Goal: Communication & Community: Answer question/provide support

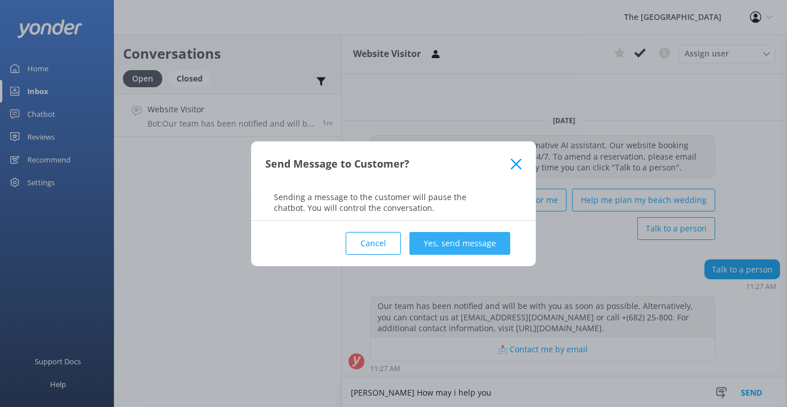
type textarea "[PERSON_NAME] How may i help you"
click at [443, 242] on button "Yes, send message" at bounding box center [460, 243] width 101 height 23
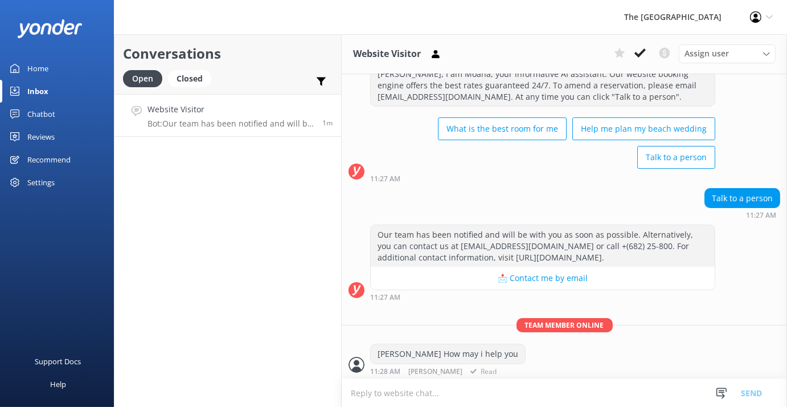
scroll to position [42, 0]
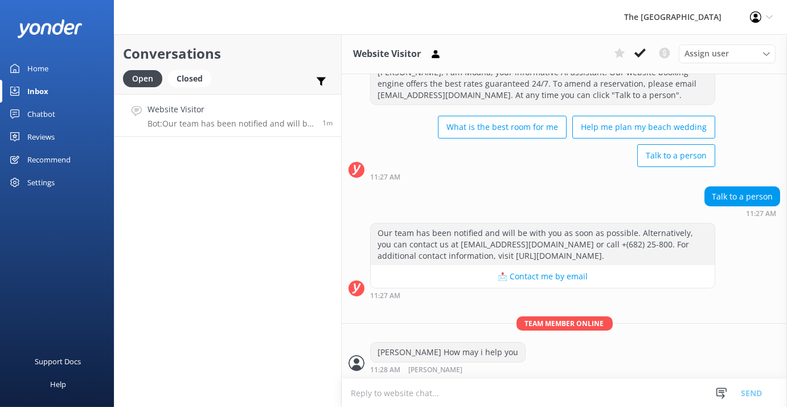
click at [500, 277] on button "📩 Contact me by email" at bounding box center [543, 276] width 344 height 23
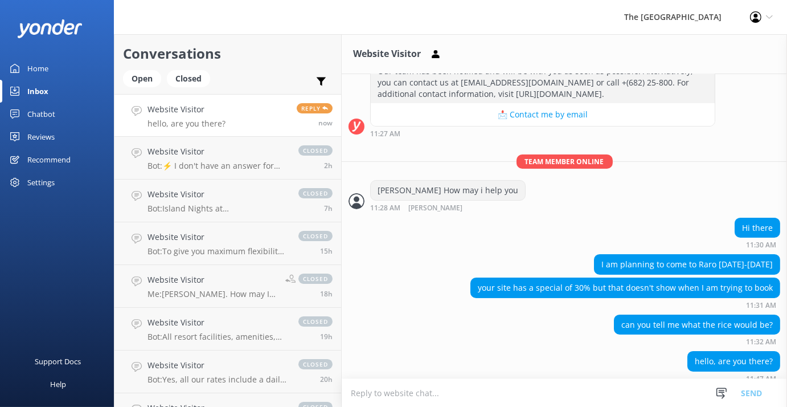
scroll to position [213, 0]
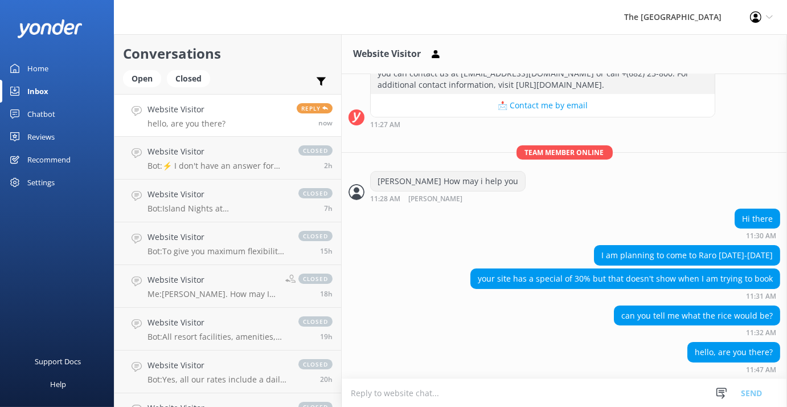
click at [468, 383] on textarea at bounding box center [565, 393] width 446 height 28
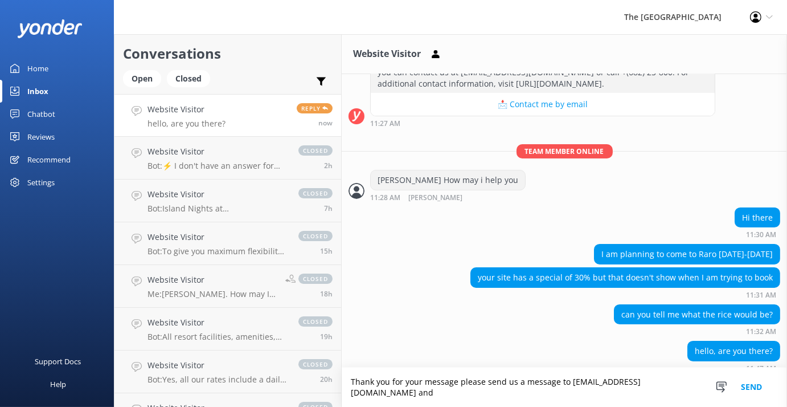
scroll to position [224, 0]
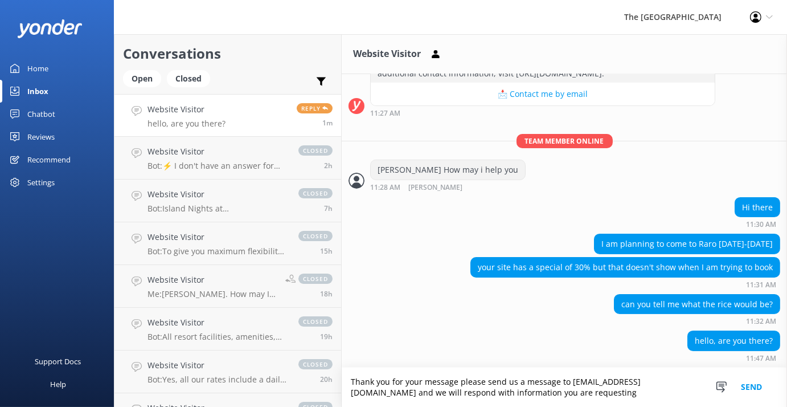
type textarea "Thank you for your message please send us a message to [EMAIL_ADDRESS][DOMAIN_N…"
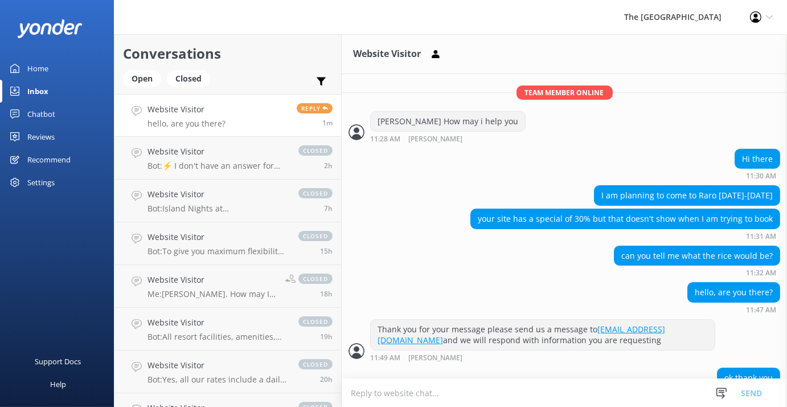
scroll to position [309, 0]
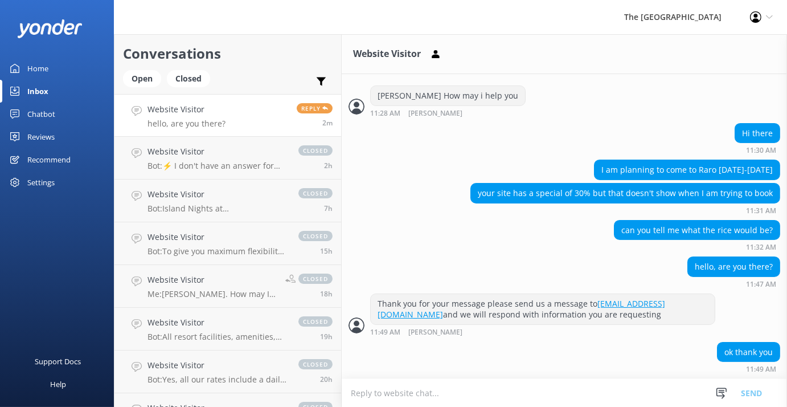
click at [409, 394] on textarea at bounding box center [565, 393] width 446 height 28
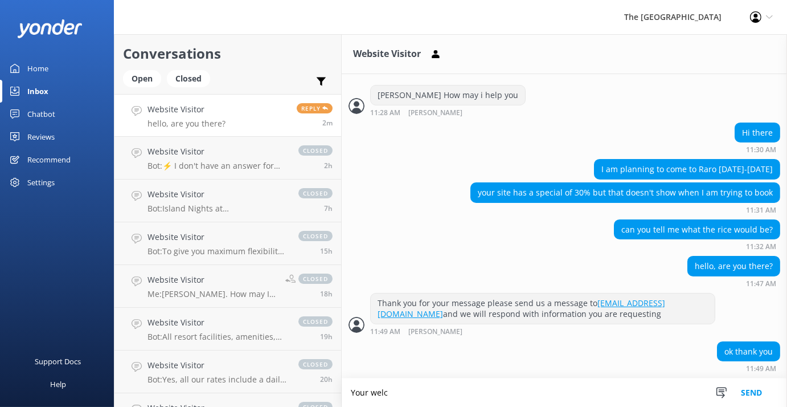
scroll to position [310, 0]
type textarea "Your welcome"
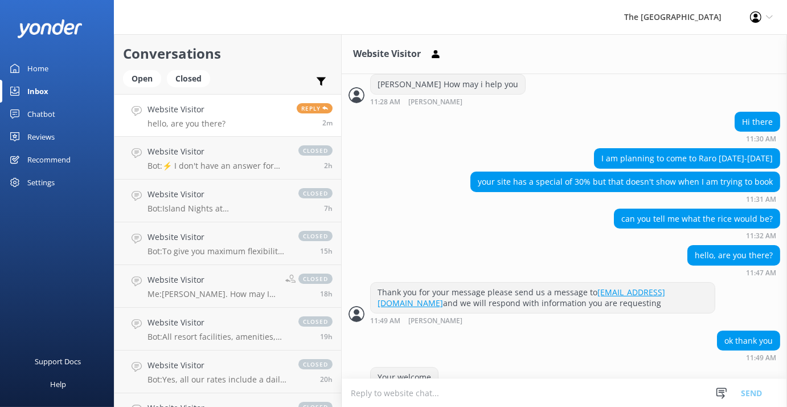
scroll to position [346, 0]
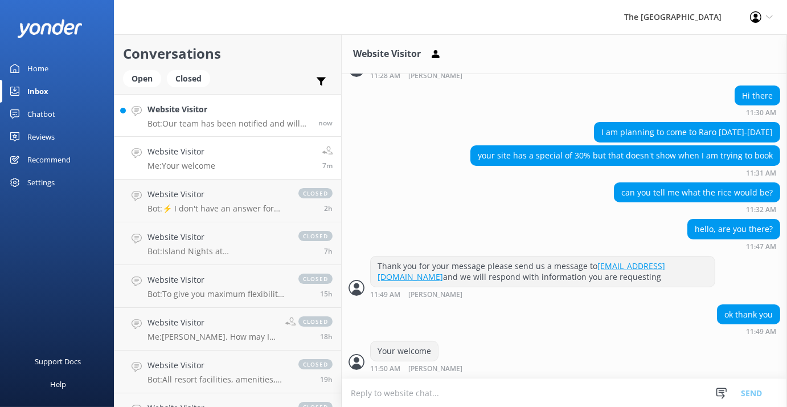
click at [232, 117] on div "Website Visitor Bot: Our team has been notified and will be with you as soon as…" at bounding box center [229, 115] width 162 height 24
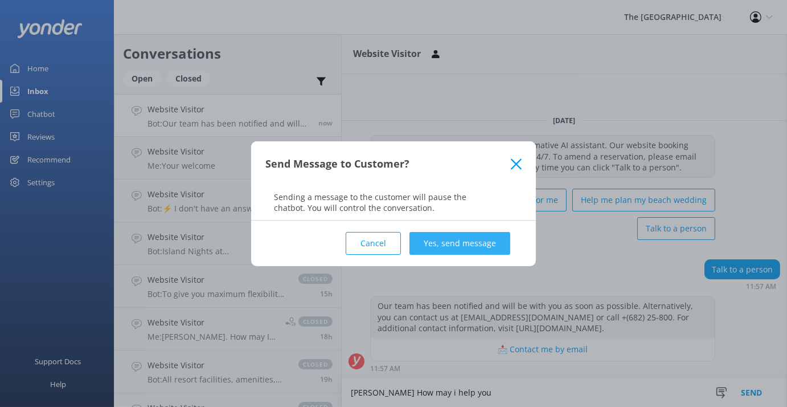
type textarea "[PERSON_NAME] How may i help you"
click at [467, 236] on button "Yes, send message" at bounding box center [460, 243] width 101 height 23
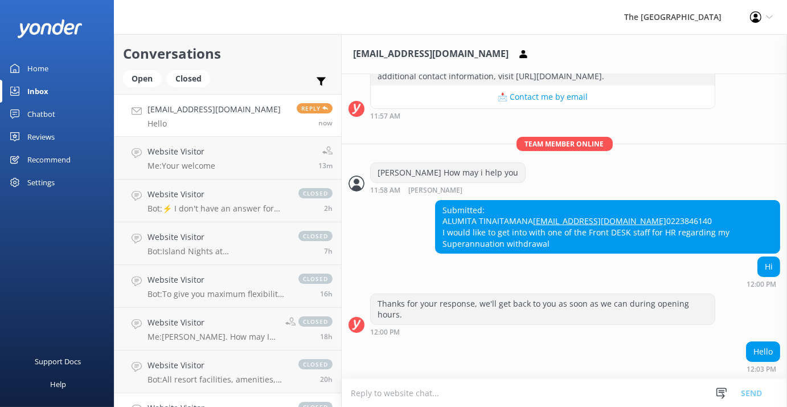
scroll to position [243, 0]
click at [433, 356] on div "Hello 12:03 PM" at bounding box center [565, 356] width 446 height 31
